Goal: Task Accomplishment & Management: Complete application form

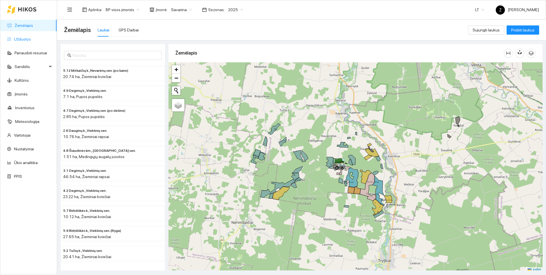
click at [22, 39] on link "Užduotys" at bounding box center [22, 39] width 17 height 5
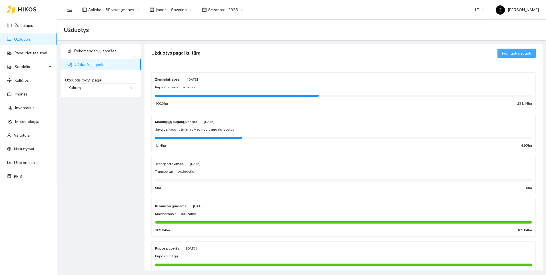
click at [515, 51] on span "Formuoti užduotį" at bounding box center [516, 53] width 29 height 6
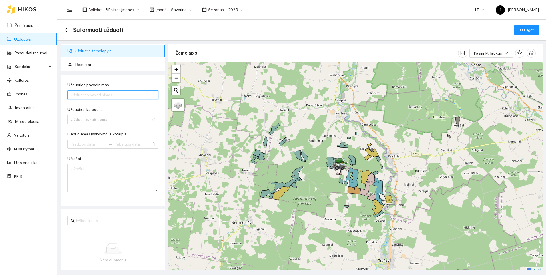
click at [89, 94] on input "Užduoties pavadinimas" at bounding box center [112, 94] width 91 height 9
type input "Žieminių kviečių derliaus nuėmimas"
click at [100, 122] on input "Užduoties kategorija" at bounding box center [111, 119] width 80 height 9
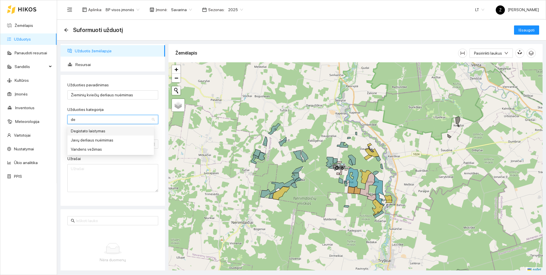
type input "der"
click at [97, 129] on div "Javų derliaus nuėmimas" at bounding box center [111, 131] width 80 height 6
click at [87, 144] on input "Planuojamas įvykdymo laikotarpis" at bounding box center [88, 144] width 35 height 6
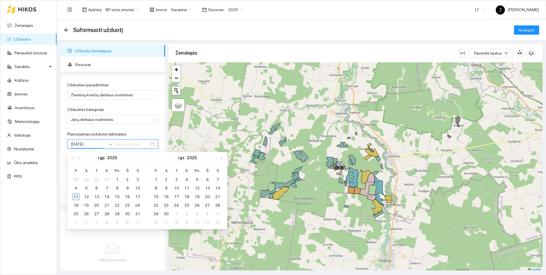
type input "[DATE]"
click at [75, 198] on div "11" at bounding box center [75, 196] width 7 height 7
type input "[DATE]"
click at [127, 213] on div "30" at bounding box center [127, 213] width 7 height 7
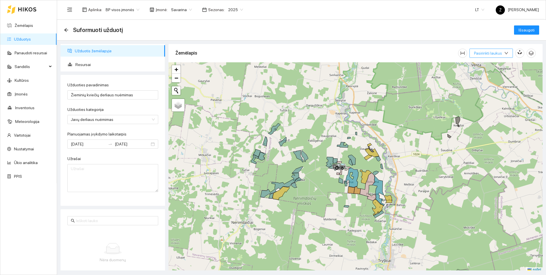
click at [485, 55] on span "Pasirinkti laukus" at bounding box center [488, 53] width 28 height 6
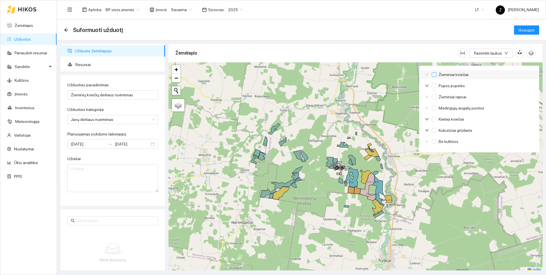
click at [434, 73] on input "Žieminiai kviečiai" at bounding box center [434, 74] width 5 height 5
checkbox input "true"
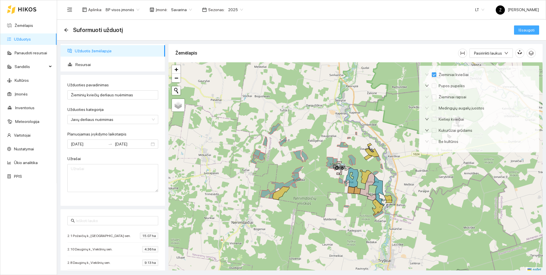
click at [527, 29] on span "Išsaugoti" at bounding box center [526, 30] width 16 height 6
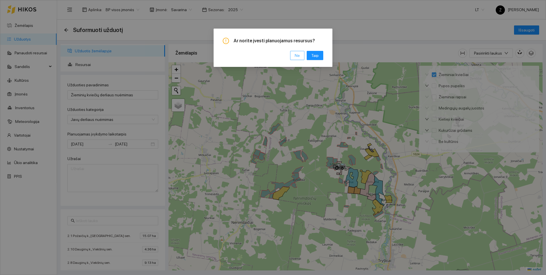
click at [299, 55] on span "Ne" at bounding box center [297, 55] width 5 height 6
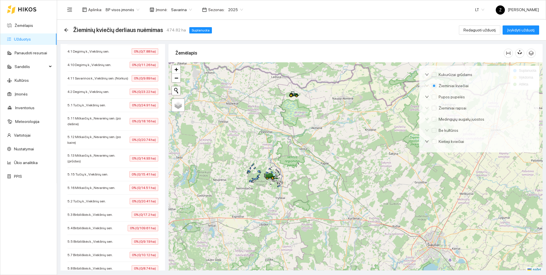
scroll to position [257, 0]
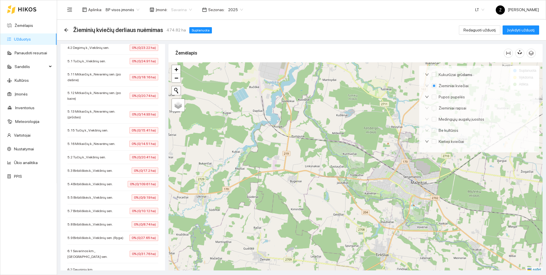
click at [186, 8] on span "Savarina" at bounding box center [181, 9] width 21 height 9
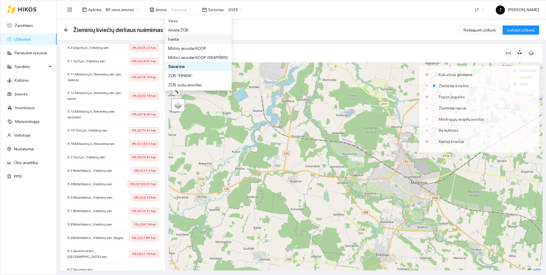
click at [173, 37] on div "Ivasta" at bounding box center [198, 39] width 60 height 6
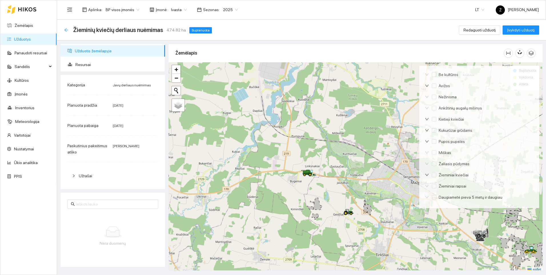
click at [66, 31] on icon "arrow-left" at bounding box center [66, 30] width 4 height 4
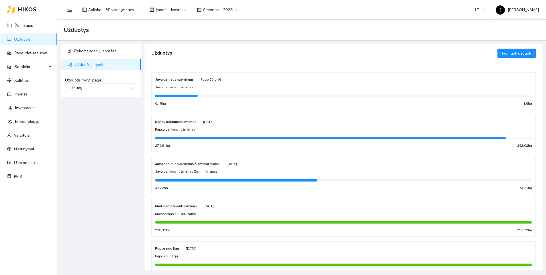
click at [180, 8] on span "Ivasta" at bounding box center [179, 9] width 16 height 9
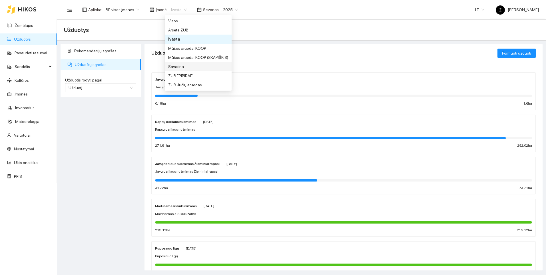
click at [177, 65] on div "Savarina" at bounding box center [198, 66] width 60 height 6
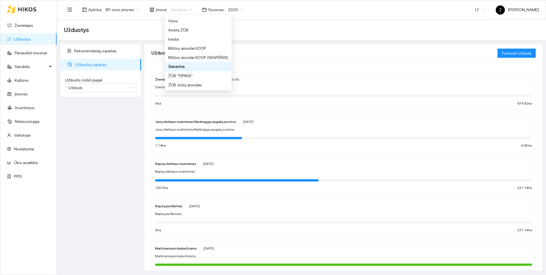
click at [186, 9] on span "Savarina" at bounding box center [181, 9] width 21 height 9
click at [175, 39] on div "Ivasta" at bounding box center [198, 39] width 60 height 6
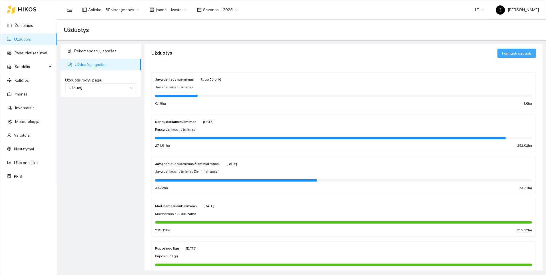
click at [506, 49] on button "Formuoti užduotį" at bounding box center [516, 53] width 38 height 9
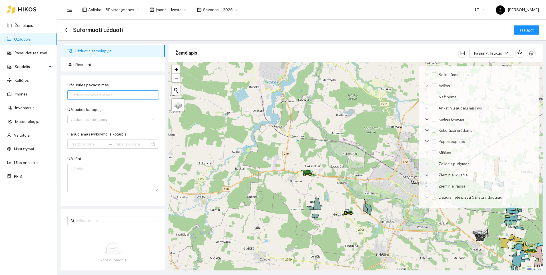
click at [116, 98] on input "Užduoties pavadinimas" at bounding box center [112, 94] width 91 height 9
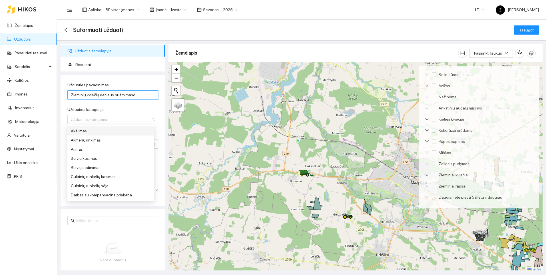
type input "Žieminių kviečių derliaus nuėmimas"
click at [104, 120] on input "Užduoties kategorija" at bounding box center [111, 119] width 80 height 9
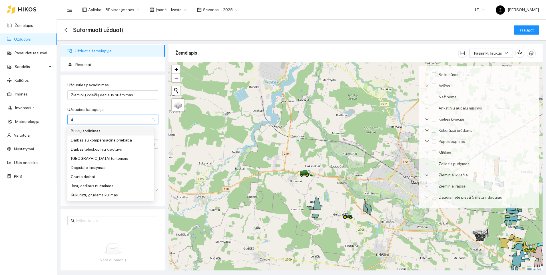
type input "de"
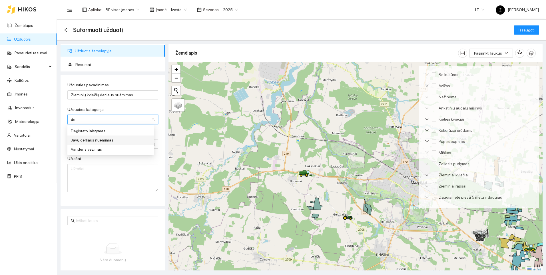
click at [94, 140] on div "Javų derliaus nuėmimas" at bounding box center [111, 140] width 80 height 6
click at [83, 144] on input "Planuojamas įvykdymo laikotarpis" at bounding box center [88, 144] width 35 height 6
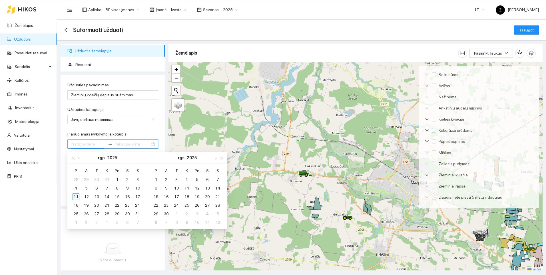
type input "[DATE]"
click at [76, 194] on div "11" at bounding box center [75, 196] width 7 height 7
type input "[DATE]"
click at [129, 214] on div "30" at bounding box center [127, 213] width 7 height 7
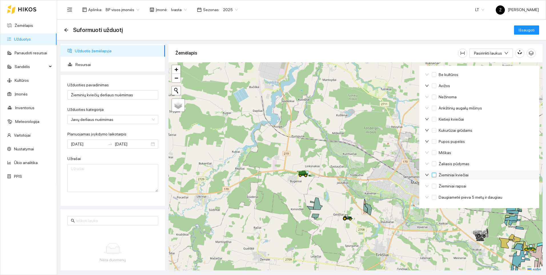
click at [434, 172] on input "Žieminiai kviečiai" at bounding box center [434, 174] width 5 height 5
checkbox input "true"
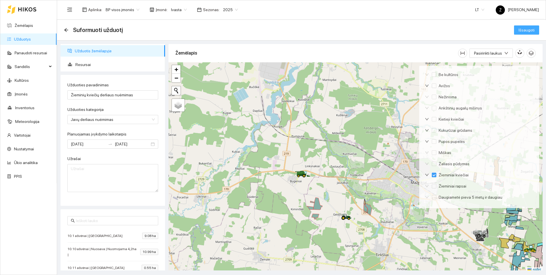
click at [521, 28] on span "Išsaugoti" at bounding box center [526, 30] width 16 height 6
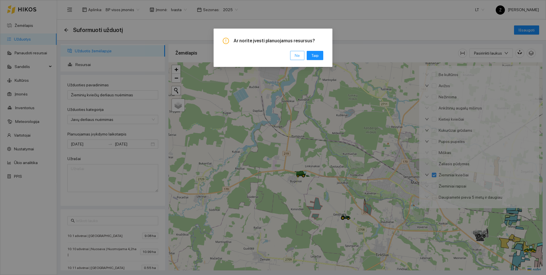
click at [299, 56] on span "Ne" at bounding box center [297, 55] width 5 height 6
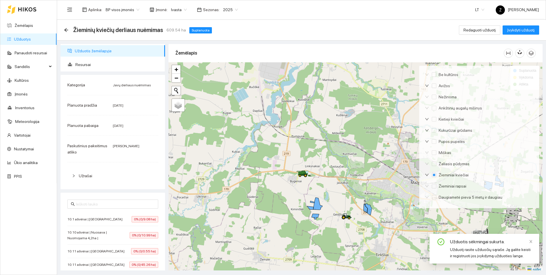
click at [25, 37] on link "Užduotys" at bounding box center [22, 39] width 17 height 5
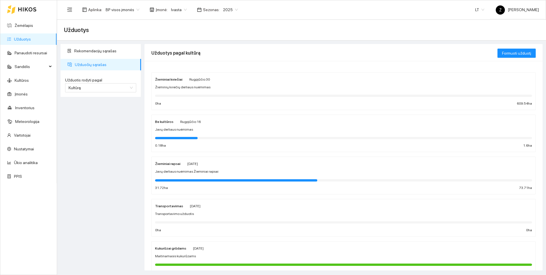
click at [202, 92] on div at bounding box center [343, 95] width 377 height 6
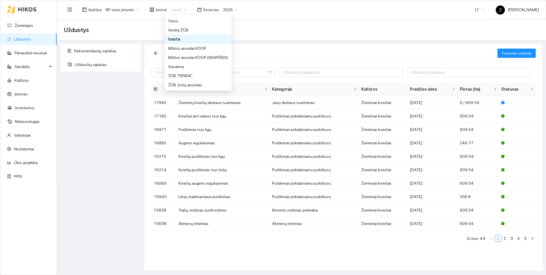
click at [181, 9] on span "Ivasta" at bounding box center [179, 9] width 16 height 9
click at [174, 65] on div "Savarina" at bounding box center [198, 66] width 60 height 6
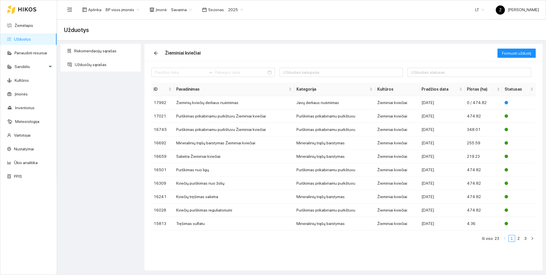
click at [189, 10] on div "Savarina" at bounding box center [182, 9] width 28 height 9
